Goal: Transaction & Acquisition: Obtain resource

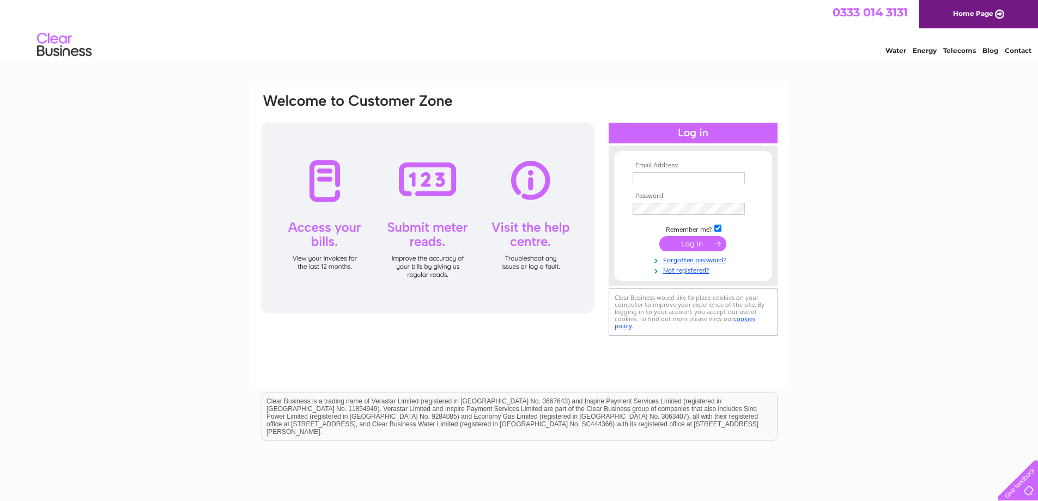
type input "bremnwill@aol.com"
click at [694, 241] on input "submit" at bounding box center [692, 243] width 67 height 15
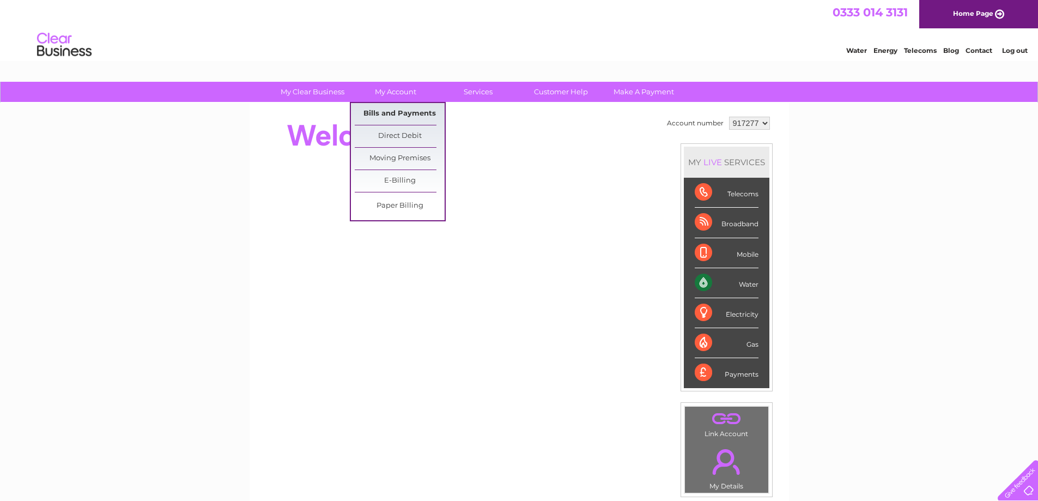
click at [405, 113] on link "Bills and Payments" at bounding box center [400, 114] width 90 height 22
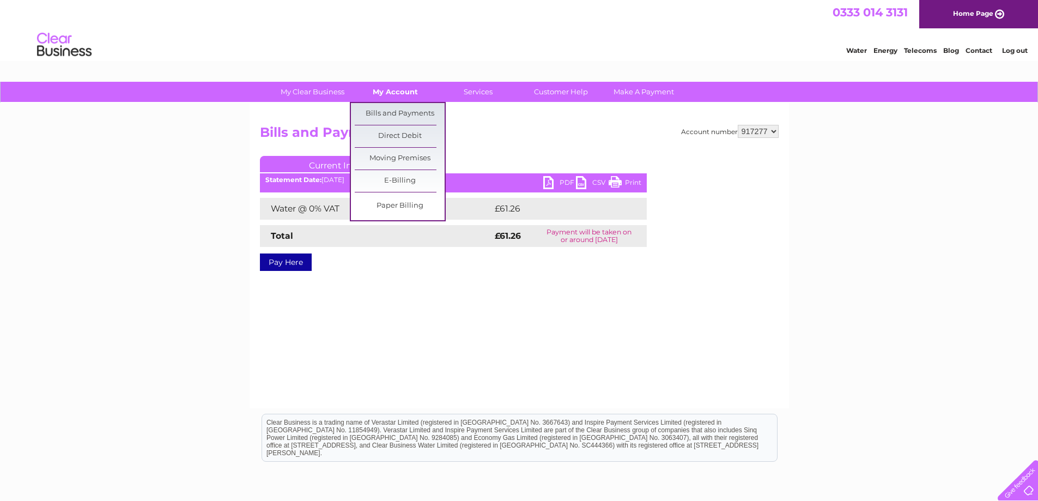
click at [410, 92] on link "My Account" at bounding box center [395, 92] width 90 height 20
click at [403, 112] on link "Bills and Payments" at bounding box center [400, 114] width 90 height 22
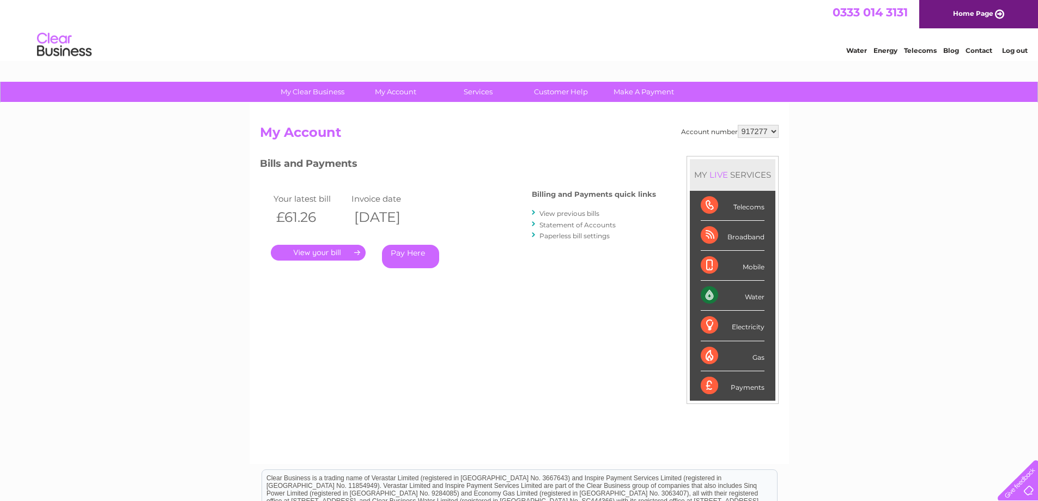
click at [589, 212] on link "View previous bills" at bounding box center [569, 213] width 60 height 8
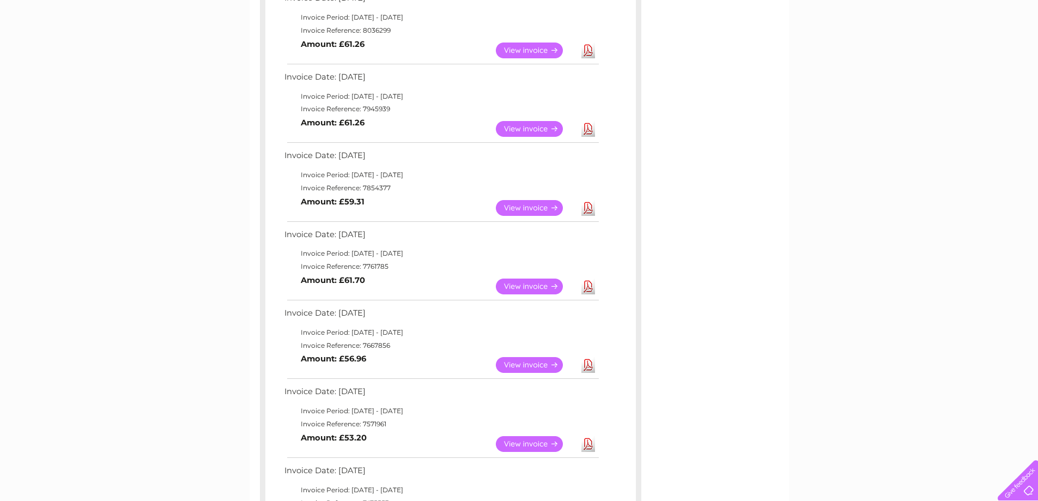
scroll to position [163, 0]
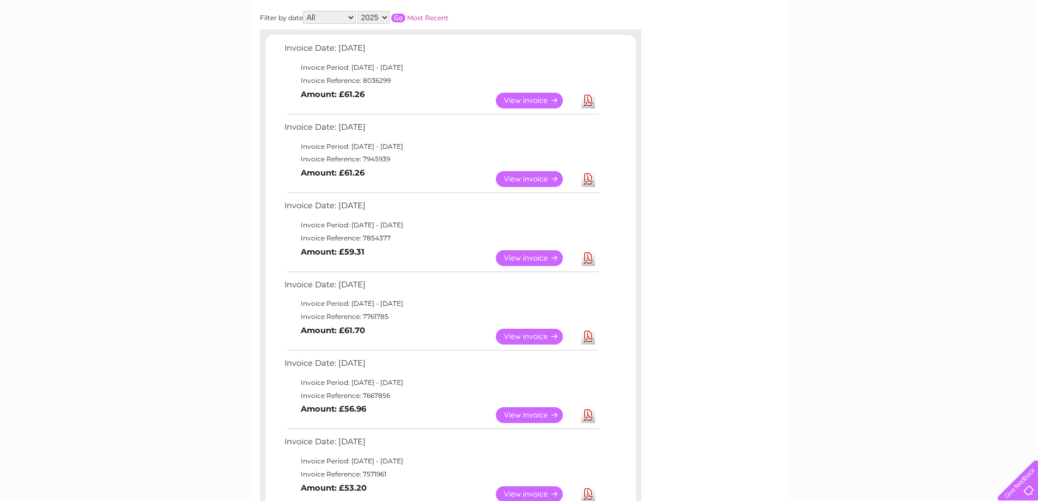
click at [588, 177] on link "Download" at bounding box center [588, 179] width 14 height 16
